Goal: Unclear

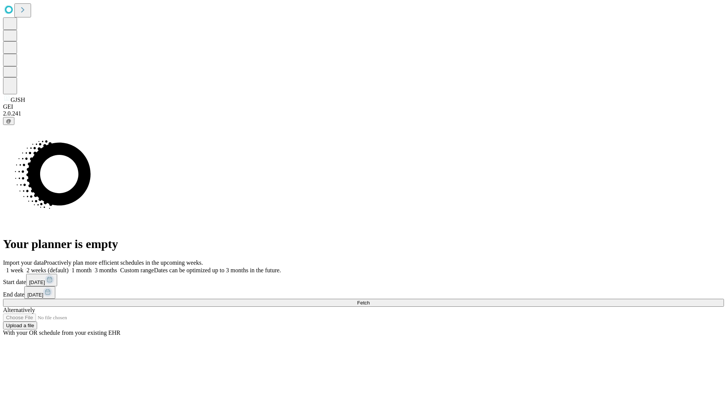
click at [370, 300] on span "Fetch" at bounding box center [363, 303] width 12 height 6
